Goal: Task Accomplishment & Management: Complete application form

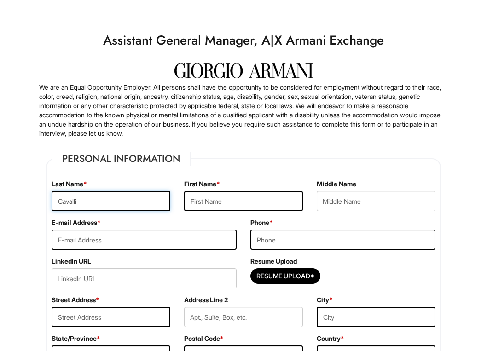
type input "Cavalli"
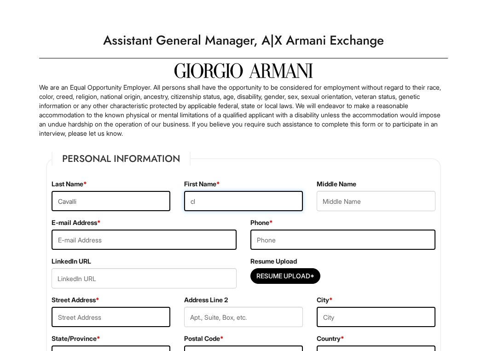
type input "c"
type input "Claudia"
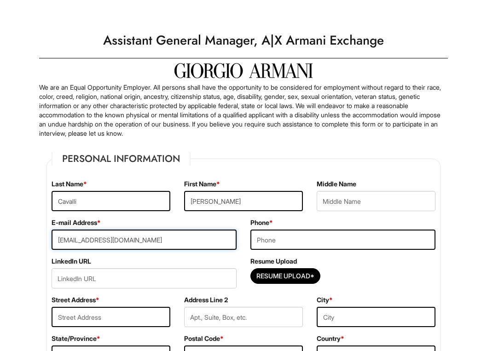
type input "claudiacavalli2016@gmail.com"
type input "9412170465"
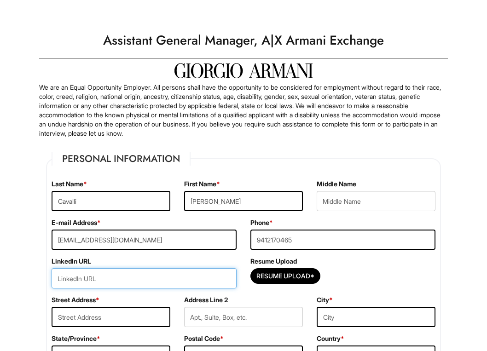
click at [171, 275] on input "url" at bounding box center [144, 278] width 185 height 20
click at [117, 280] on input "url" at bounding box center [144, 278] width 185 height 20
paste input "https://www.linkedin.com/in/claudia-cavalli-769006331/#:~:text=www.linkedin.com…"
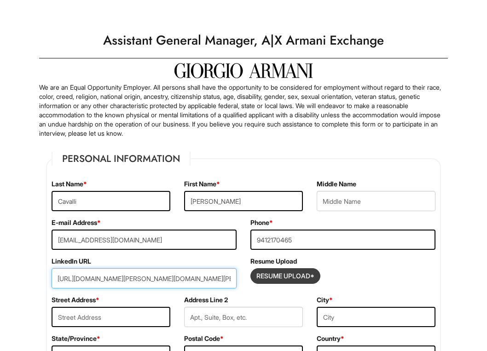
type input "https://www.linkedin.com/in/claudia-cavalli-769006331/#:~:text=www.linkedin.com…"
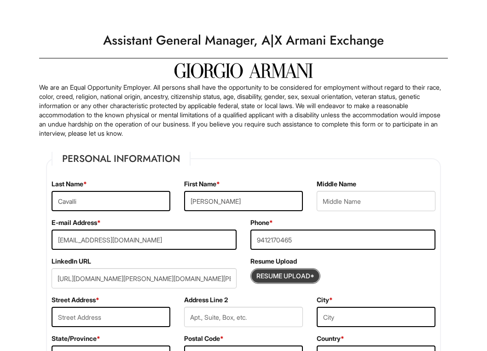
click at [283, 280] on input "Resume Upload*" at bounding box center [285, 276] width 69 height 15
type input "C:\fakepath\Claudia Cavalli__.pdf"
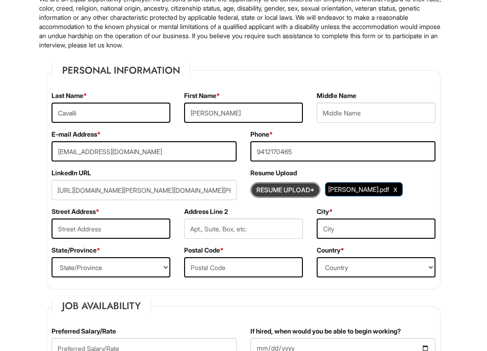
scroll to position [113, 0]
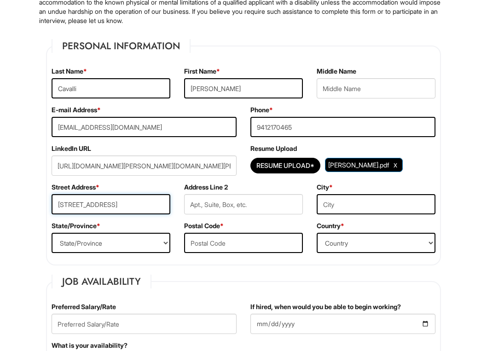
type input "162 NE 25TH STREET"
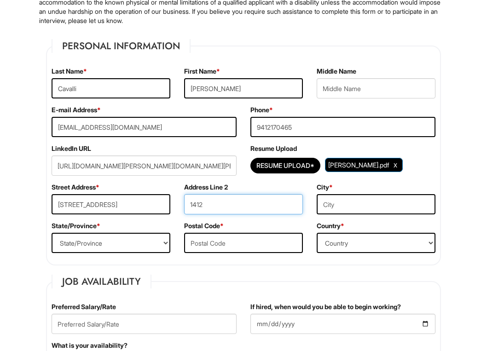
type input "1412"
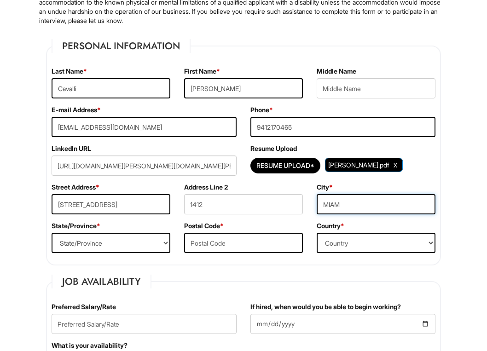
type input "MIAMI"
type input "Miami"
select select "FL"
type input "33137"
select select "United States of America"
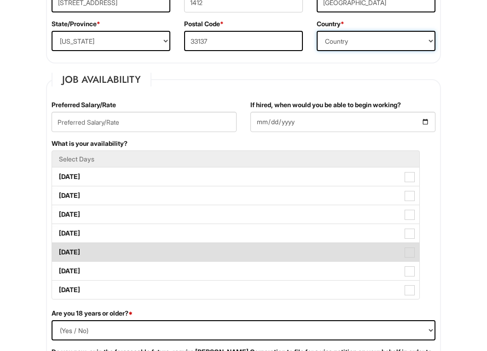
scroll to position [318, 0]
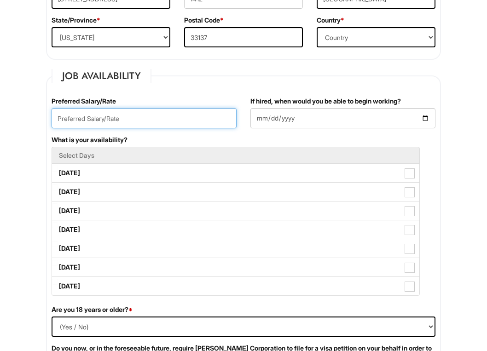
click at [148, 117] on input "text" at bounding box center [144, 118] width 185 height 20
type input "75.000,00"
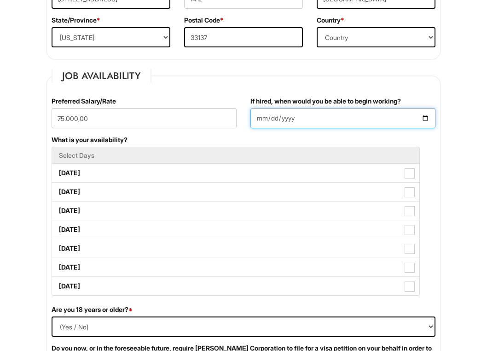
click at [287, 120] on input "If hired, when would you be able to begin working?" at bounding box center [342, 118] width 185 height 20
type input "2025-09-11"
click at [195, 140] on div "What is your availability? Select Days Monday Tuesday Wednesday Thursday Friday…" at bounding box center [243, 220] width 397 height 170
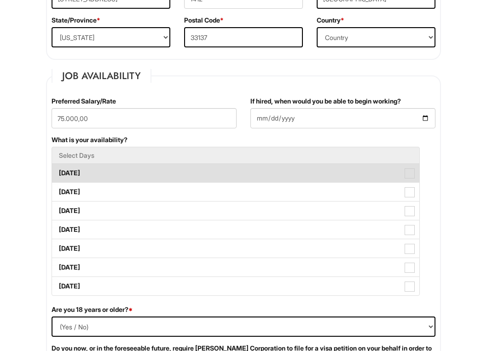
click at [412, 168] on span at bounding box center [409, 173] width 10 height 10
click at [58, 168] on Available_Monday "Monday" at bounding box center [55, 169] width 6 height 6
checkbox Available_Monday "true"
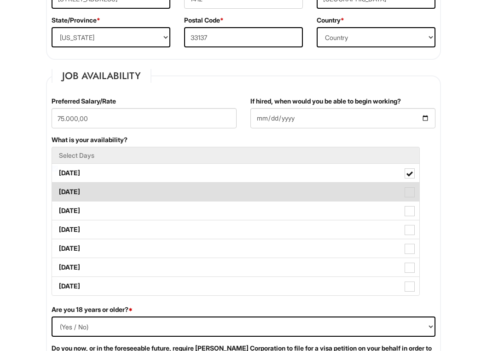
click at [410, 200] on label "Tuesday" at bounding box center [235, 192] width 367 height 18
click at [58, 190] on Available_Tuesday "Tuesday" at bounding box center [55, 187] width 6 height 6
checkbox Available_Tuesday "true"
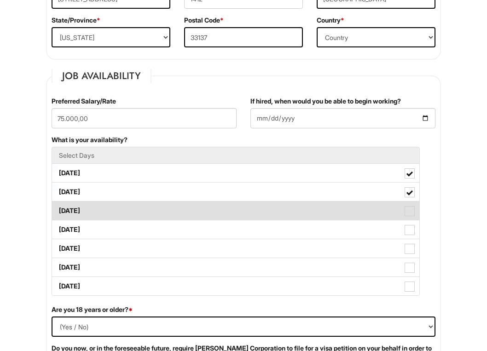
click at [410, 211] on span at bounding box center [409, 211] width 10 height 10
click at [58, 209] on Available_Wednesday "Wednesday" at bounding box center [55, 206] width 6 height 6
checkbox Available_Wednesday "true"
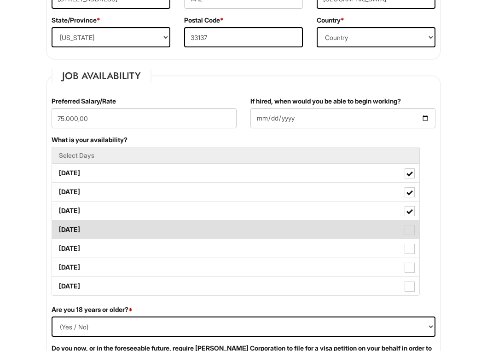
click at [412, 232] on span at bounding box center [409, 230] width 10 height 10
click at [58, 228] on Available_Thursday "Thursday" at bounding box center [55, 225] width 6 height 6
checkbox Available_Thursday "true"
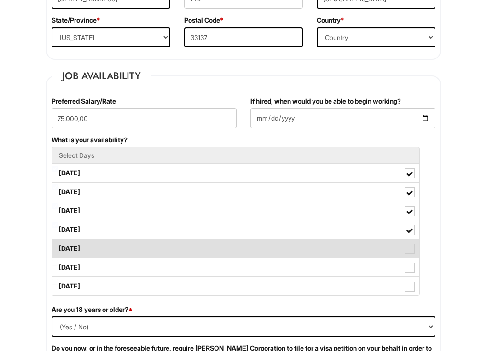
click at [412, 250] on span at bounding box center [409, 249] width 10 height 10
click at [58, 247] on Available_Friday "Friday" at bounding box center [55, 244] width 6 height 6
checkbox Available_Friday "true"
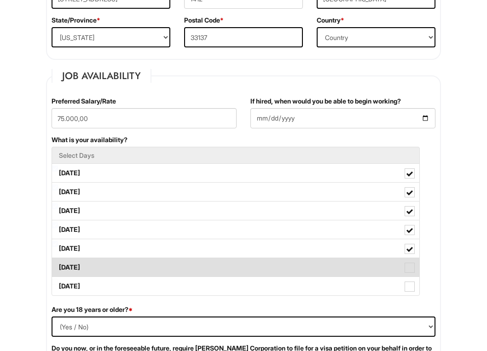
click at [412, 268] on span at bounding box center [409, 268] width 10 height 10
click at [58, 266] on Available_Saturday "Saturday" at bounding box center [55, 263] width 6 height 6
checkbox Available_Saturday "true"
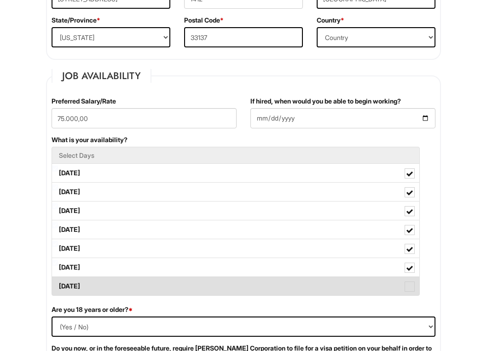
click at [412, 283] on span at bounding box center [409, 286] width 10 height 10
click at [58, 283] on Available_Sunday "Sunday" at bounding box center [55, 282] width 6 height 6
checkbox Available_Sunday "true"
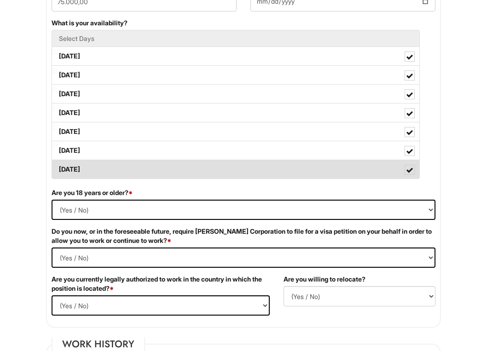
scroll to position [437, 0]
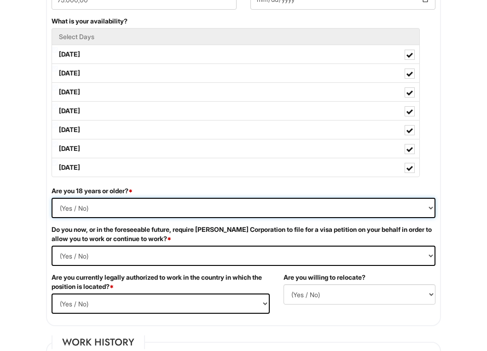
select select "Yes"
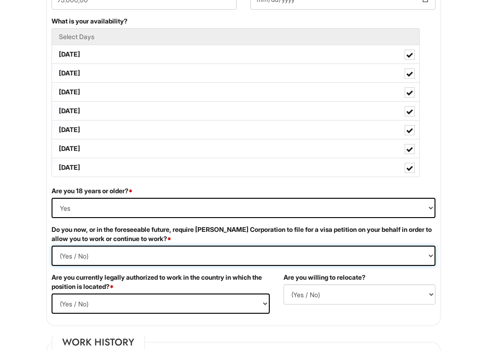
select Required "No"
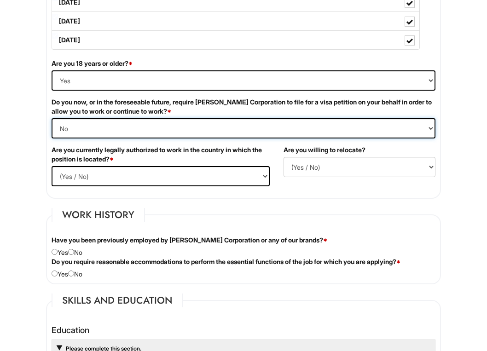
scroll to position [567, 0]
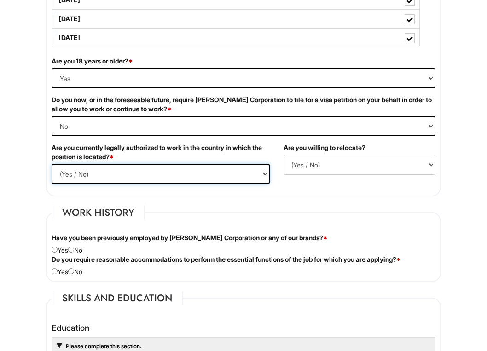
select select "Yes"
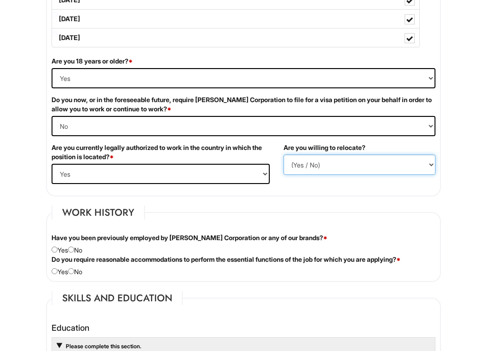
select select "Y"
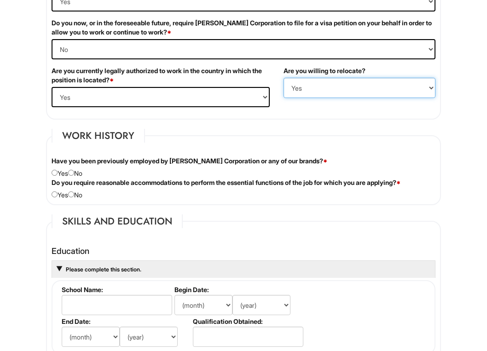
scroll to position [645, 0]
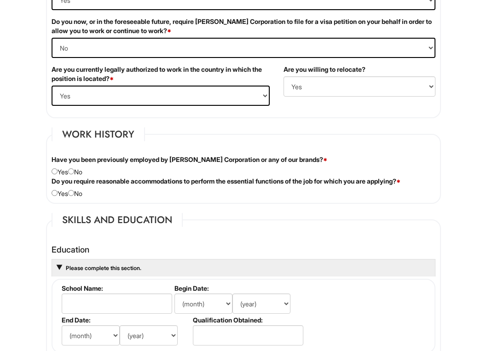
click at [77, 172] on div "Have you been previously employed by Giorgio Armani Corporation or any of our b…" at bounding box center [243, 166] width 397 height 22
click at [74, 172] on input "radio" at bounding box center [71, 171] width 6 height 6
radio input "true"
click at [73, 192] on input "radio" at bounding box center [71, 193] width 6 height 6
radio input "true"
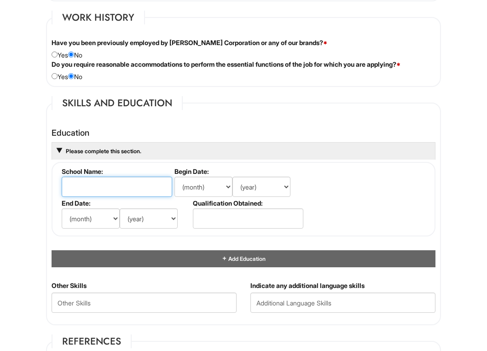
scroll to position [762, 0]
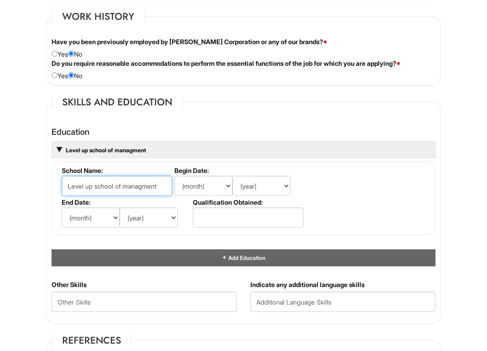
type input "Level up school of managment"
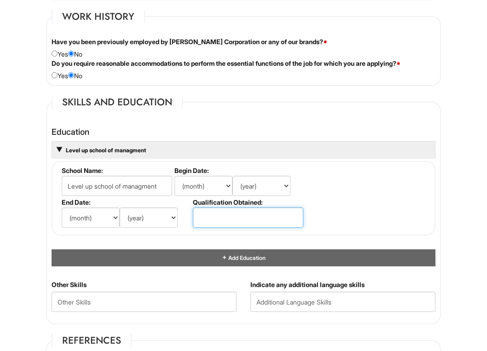
click at [201, 219] on input "text" at bounding box center [248, 217] width 110 height 20
type input "bachelor degree"
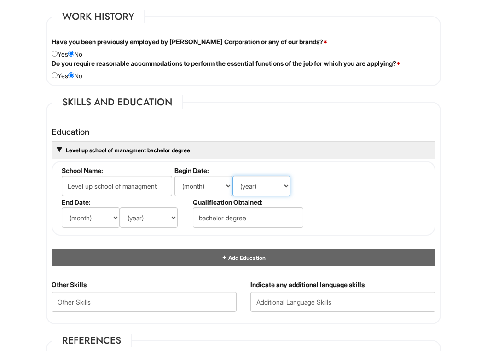
select select "2013"
select select "2015"
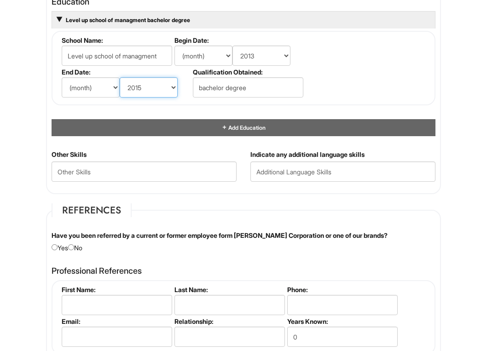
scroll to position [902, 0]
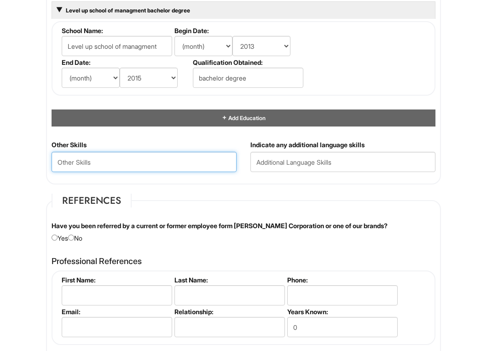
click at [193, 160] on Skills "text" at bounding box center [144, 162] width 185 height 20
type Skills "t"
type Skills "team leadership and stuff trainin, customers experience and sevices,"
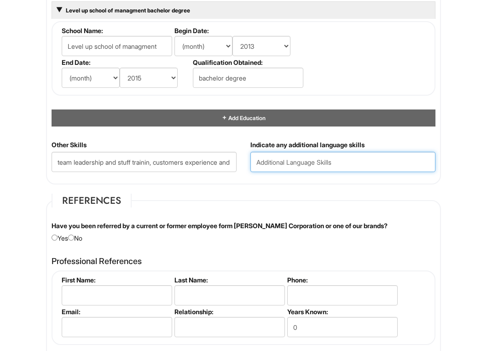
click at [282, 163] on input "text" at bounding box center [342, 162] width 185 height 20
type input "s"
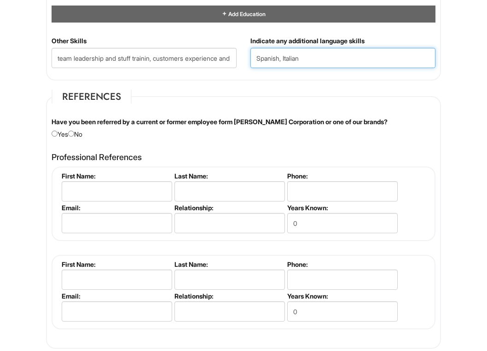
scroll to position [1007, 0]
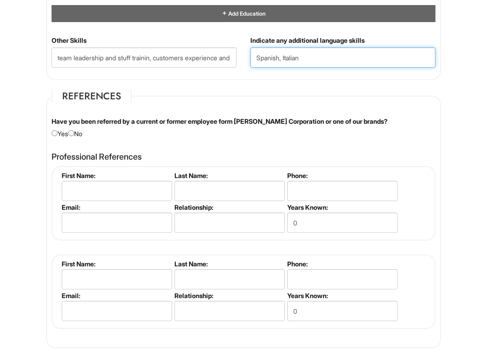
type input "Spanish, Italian"
click at [74, 130] on input "radio" at bounding box center [71, 133] width 6 height 6
radio input "true"
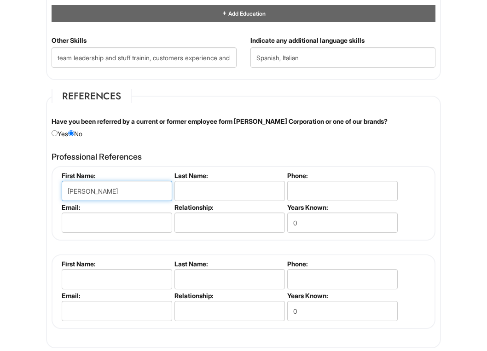
type input "Valeria"
type input "l"
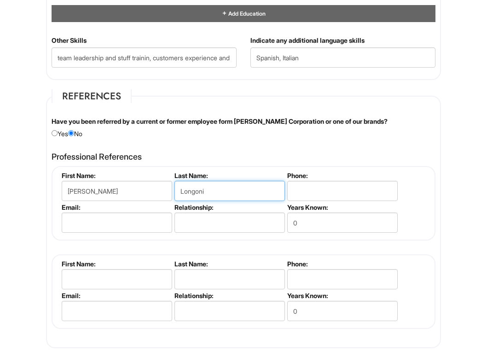
type input "Longoni"
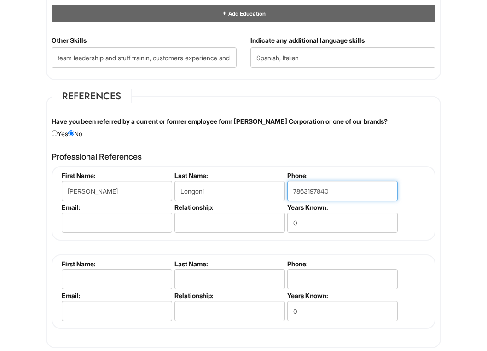
type input "7863197840"
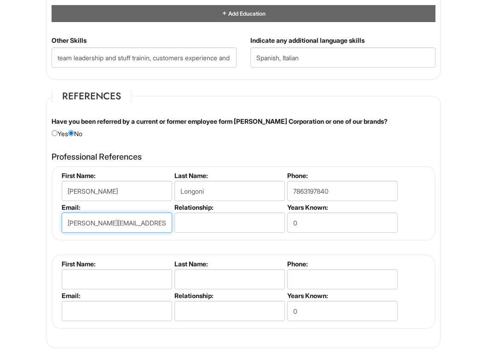
type input "valeria@graspagroup.com"
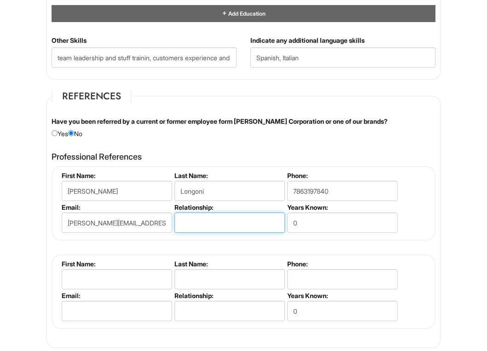
click at [204, 214] on input "text" at bounding box center [229, 222] width 110 height 20
type input "hr manager"
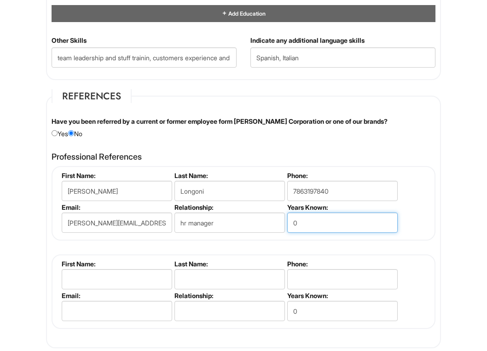
click at [305, 220] on input "0" at bounding box center [342, 222] width 110 height 20
type input "2"
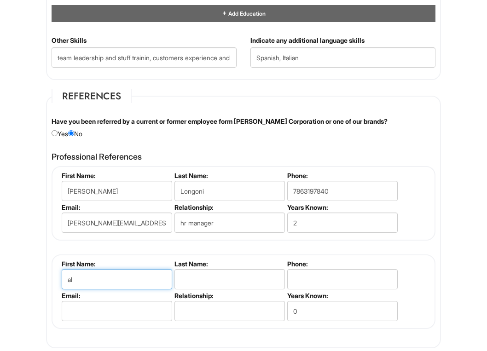
type input "a"
drag, startPoint x: 148, startPoint y: 282, endPoint x: 89, endPoint y: 281, distance: 58.4
click at [88, 281] on input "Alex Palumbo" at bounding box center [117, 279] width 110 height 20
type input "Alex"
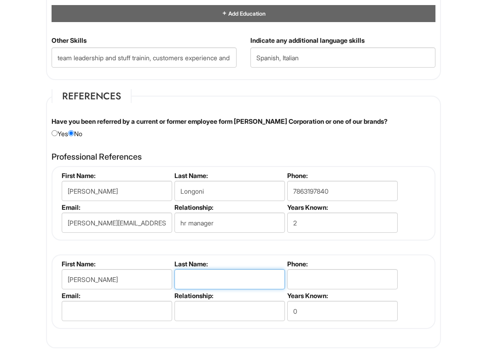
click at [195, 279] on input "text" at bounding box center [229, 279] width 110 height 20
type input "Palumbo"
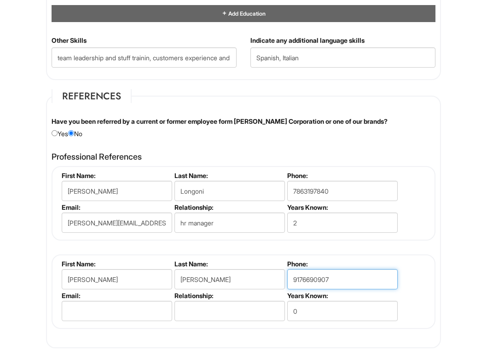
type input "9176690907"
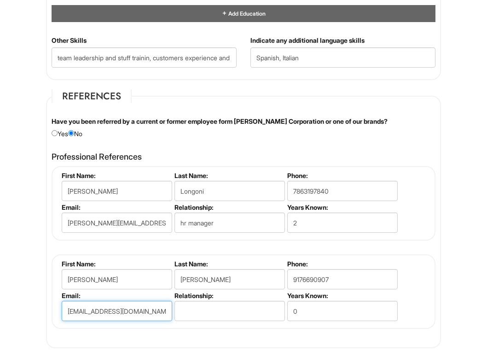
type input "apalumbo@thepalmshotel.com"
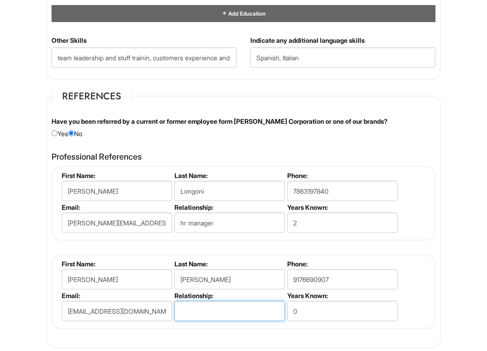
click at [199, 303] on input "text" at bounding box center [229, 311] width 110 height 20
type input "director"
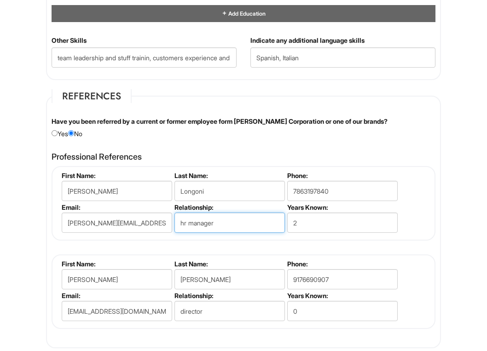
click at [185, 218] on input "hr manager" at bounding box center [229, 222] width 110 height 20
click at [195, 218] on input "HR manager" at bounding box center [229, 222] width 110 height 20
type input "HR Manager"
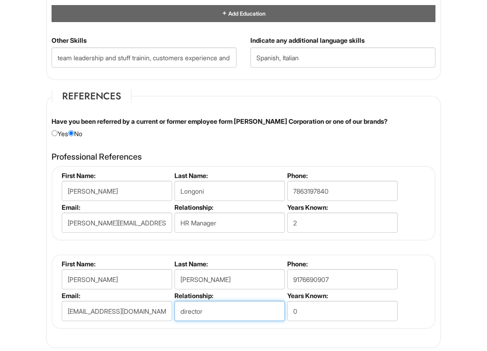
click at [212, 312] on input "director" at bounding box center [229, 311] width 110 height 20
type input "d"
type input "Director F&B"
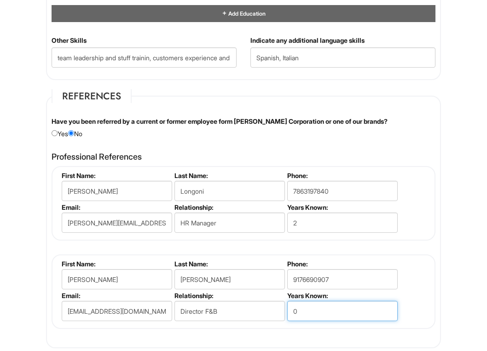
click at [298, 312] on input "0" at bounding box center [342, 311] width 110 height 20
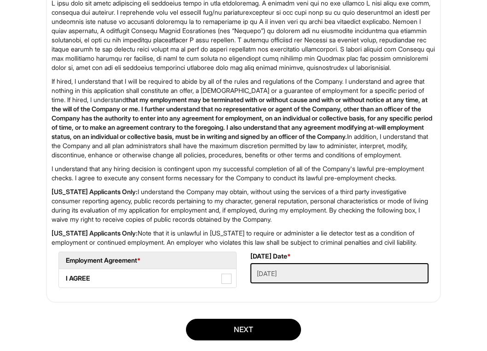
scroll to position [1425, 0]
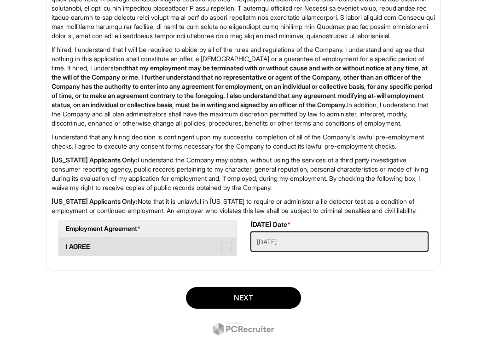
type input "5"
click at [226, 252] on span at bounding box center [226, 247] width 10 height 10
click at [65, 245] on AGREE "I AGREE" at bounding box center [62, 242] width 6 height 6
checkbox AGREE "true"
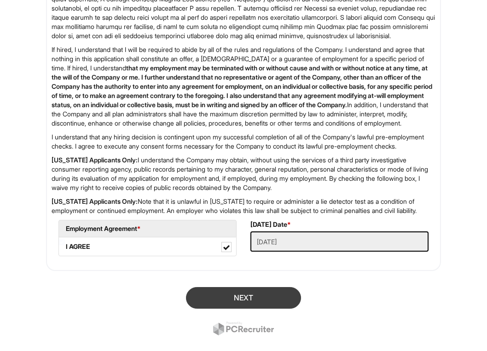
click at [252, 309] on button "Next" at bounding box center [243, 298] width 115 height 22
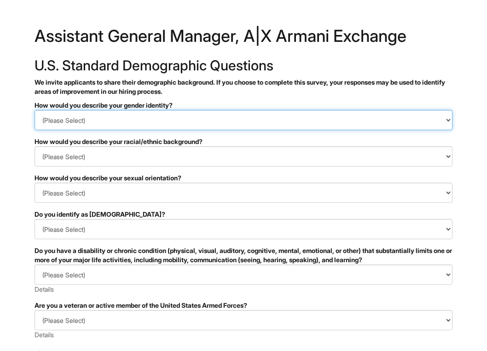
select select "Woman"
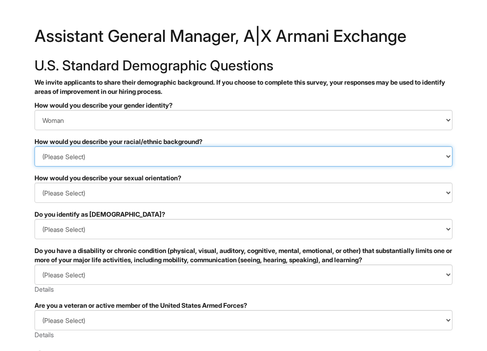
select select "White or European"
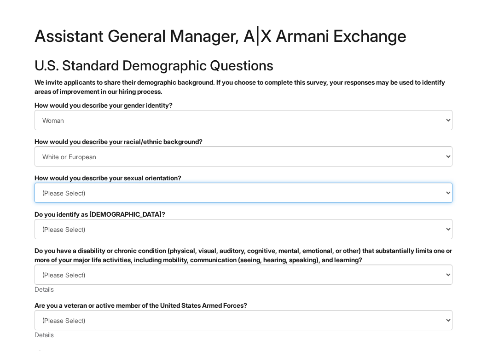
select select "[DEMOGRAPHIC_DATA]"
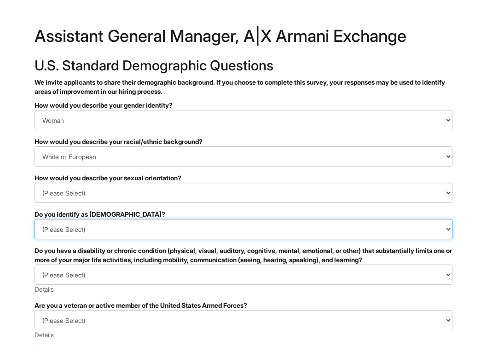
select select "No"
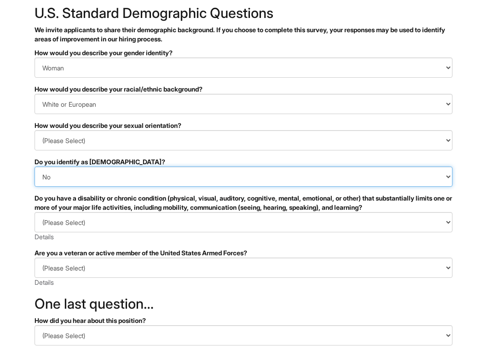
scroll to position [58, 0]
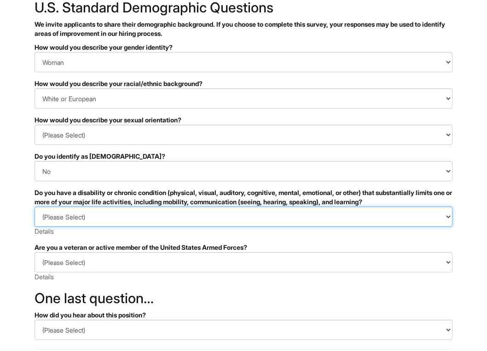
select select "NO, I DON'T HAVE A DISABILITY"
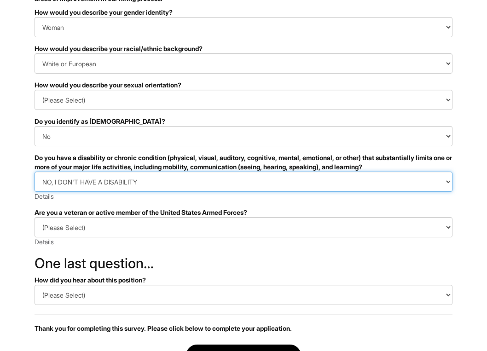
scroll to position [100, 0]
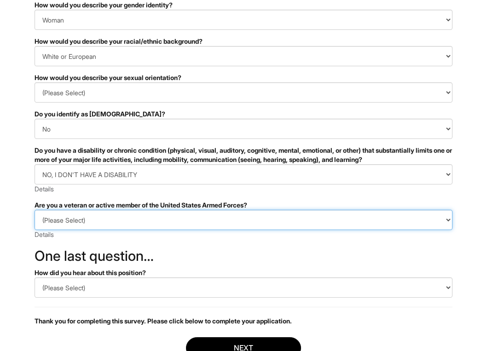
select select "I AM NOT A PROTECTED VETERAN"
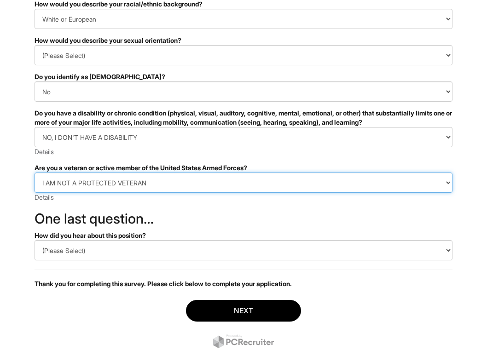
scroll to position [139, 0]
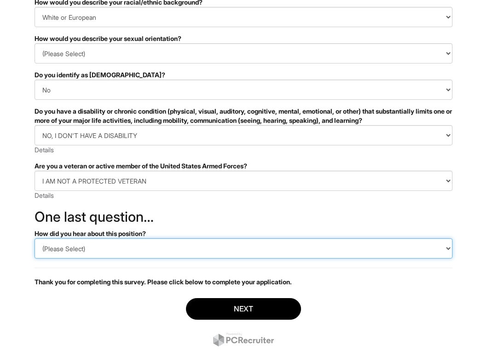
select select "LinkedIn"
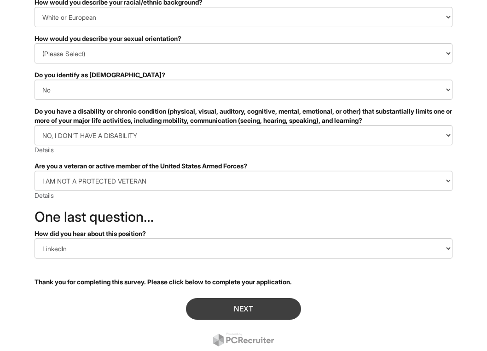
click at [241, 314] on button "Next" at bounding box center [243, 309] width 115 height 22
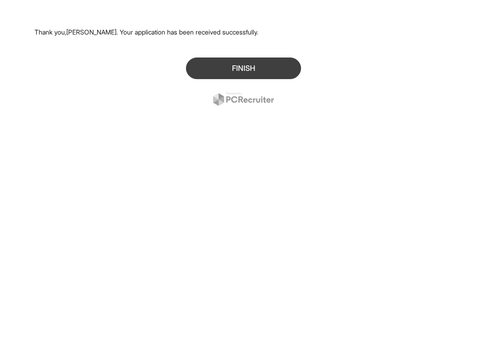
click at [245, 69] on button "Finish" at bounding box center [243, 68] width 115 height 22
